Goal: Task Accomplishment & Management: Manage account settings

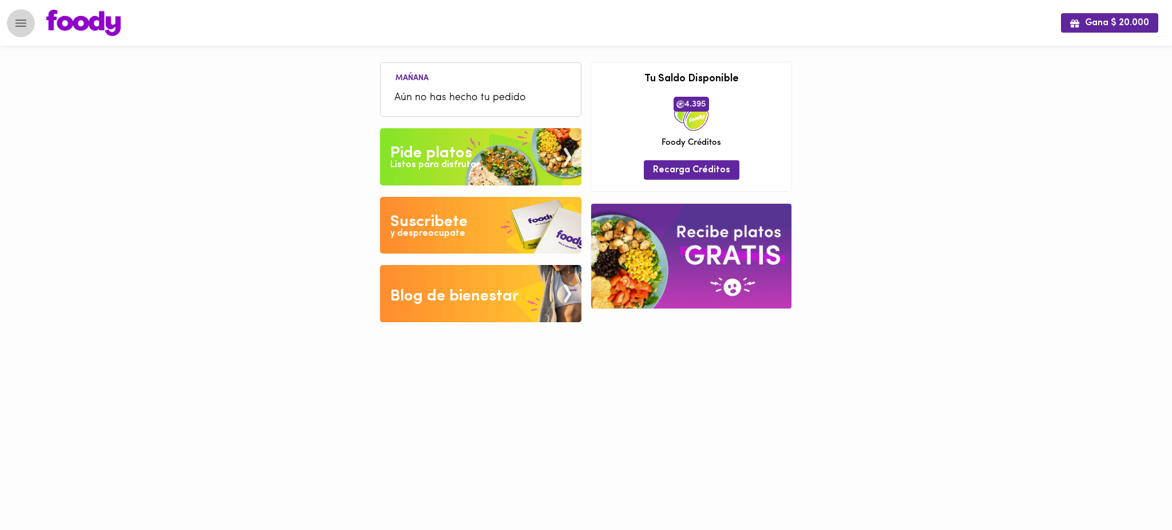
click at [19, 26] on icon "Menu" at bounding box center [21, 23] width 14 height 14
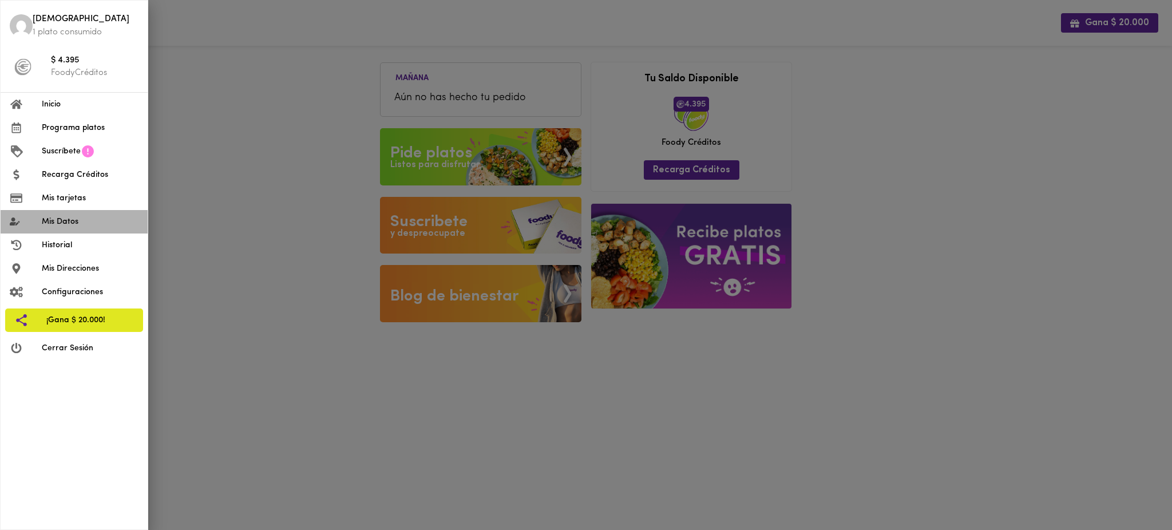
click at [86, 220] on span "Mis Datos" at bounding box center [90, 222] width 97 height 12
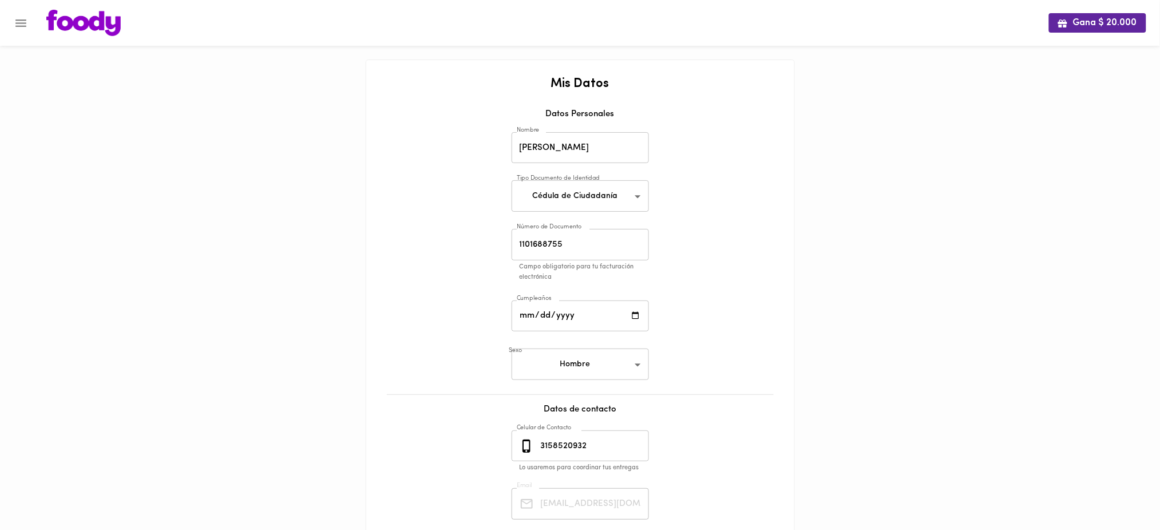
click at [694, 316] on div "Mis Datos Datos Personales Nombre [PERSON_NAME] Nombre Tipo Documento de Identi…" at bounding box center [580, 343] width 405 height 532
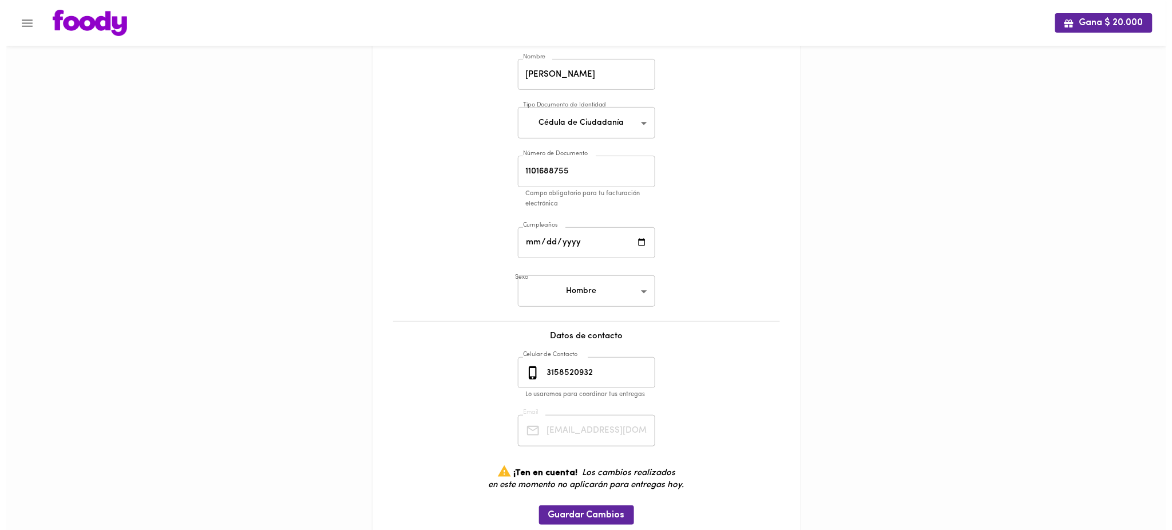
scroll to position [92, 0]
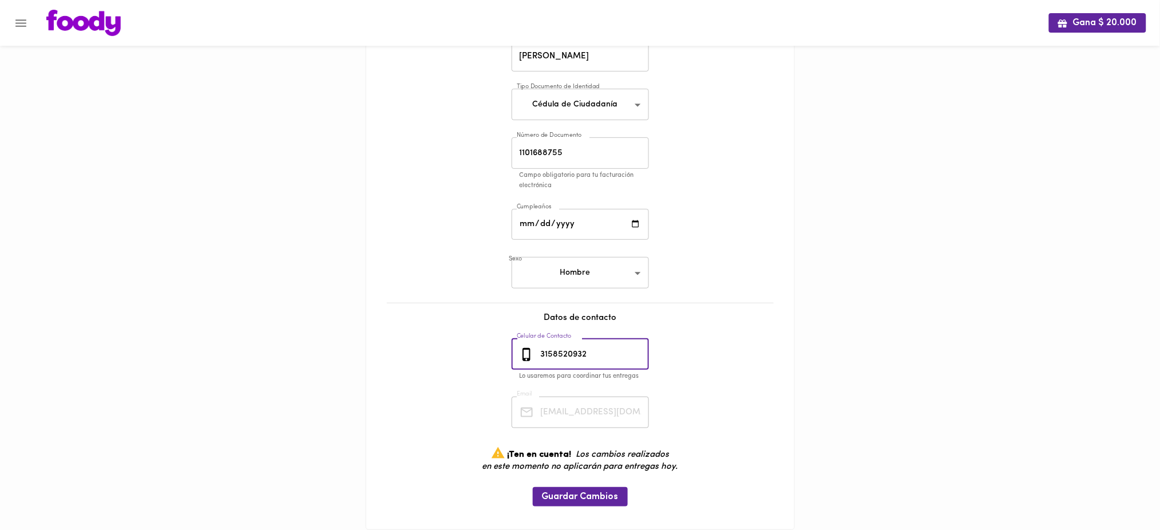
drag, startPoint x: 592, startPoint y: 355, endPoint x: 534, endPoint y: 356, distance: 58.4
click at [534, 356] on div "[PHONE_NUMBER] Celular de Contacto" at bounding box center [580, 354] width 137 height 31
click at [22, 23] on icon "Menu" at bounding box center [21, 23] width 14 height 14
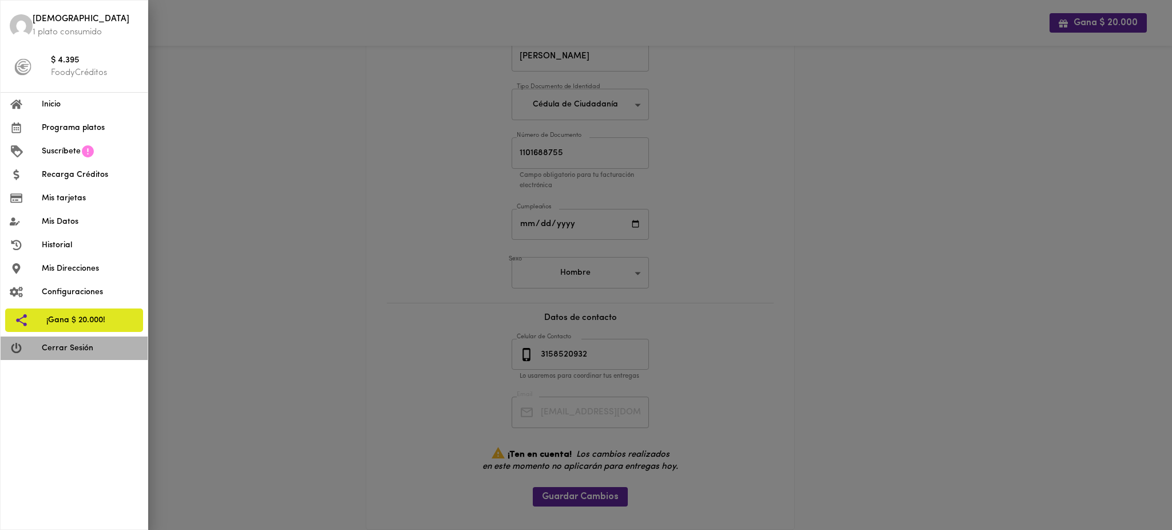
click at [72, 352] on span "Cerrar Sesión" at bounding box center [90, 348] width 97 height 12
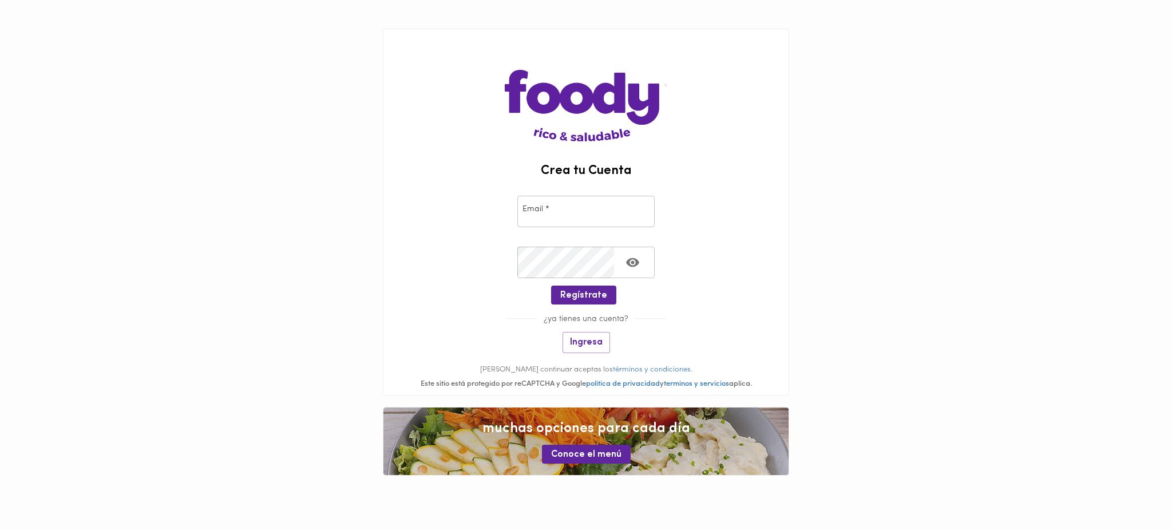
click at [562, 207] on input "email" at bounding box center [585, 211] width 137 height 31
paste input "[EMAIL_ADDRESS][DOMAIN_NAME]"
type input "[EMAIL_ADDRESS][DOMAIN_NAME]"
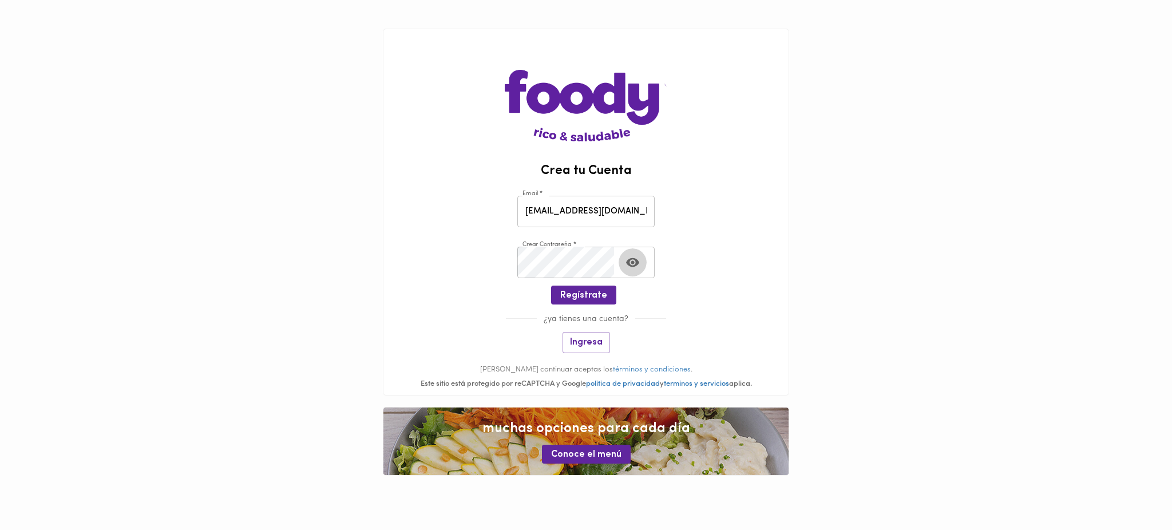
click at [628, 262] on icon "Toggle password visibility" at bounding box center [632, 262] width 13 height 9
click at [588, 296] on span "Regístrate" at bounding box center [583, 295] width 47 height 11
